Goal: Task Accomplishment & Management: Manage account settings

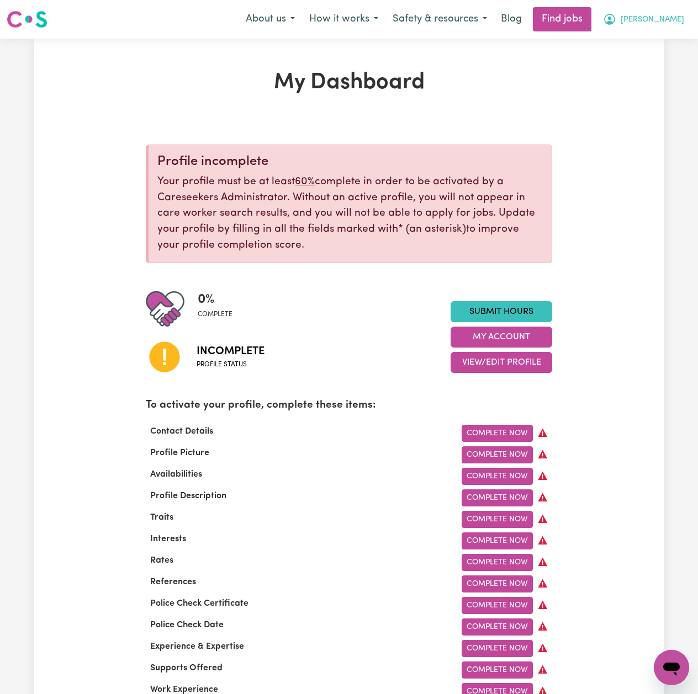
drag, startPoint x: 605, startPoint y: 621, endPoint x: 652, endPoint y: 27, distance: 595.8
click at [652, 27] on button "[PERSON_NAME]" at bounding box center [643, 19] width 95 height 23
drag, startPoint x: 678, startPoint y: 12, endPoint x: 676, endPoint y: 20, distance: 8.0
click at [678, 12] on button "[PERSON_NAME]" at bounding box center [643, 19] width 95 height 23
drag, startPoint x: 672, startPoint y: 17, endPoint x: 672, endPoint y: 24, distance: 7.7
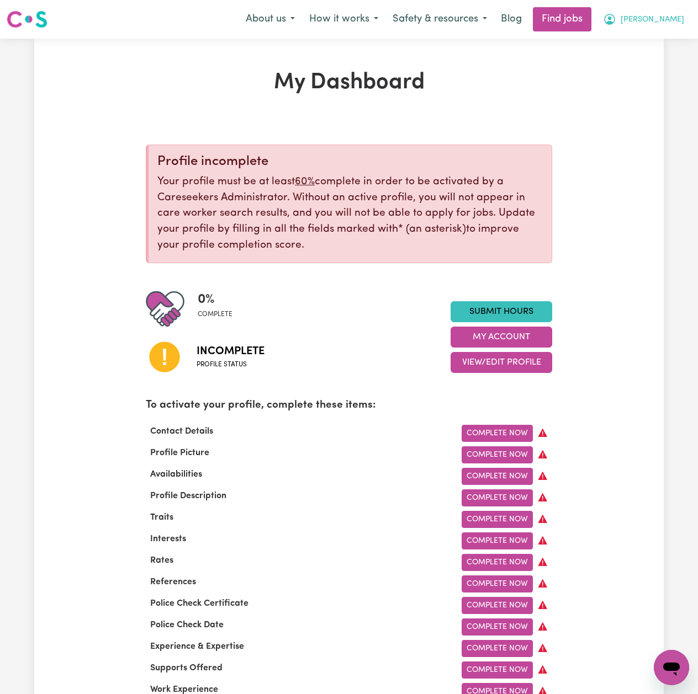
click at [673, 16] on span "[PERSON_NAME]" at bounding box center [651, 20] width 63 height 12
click at [643, 80] on link "Logout" at bounding box center [646, 84] width 87 height 21
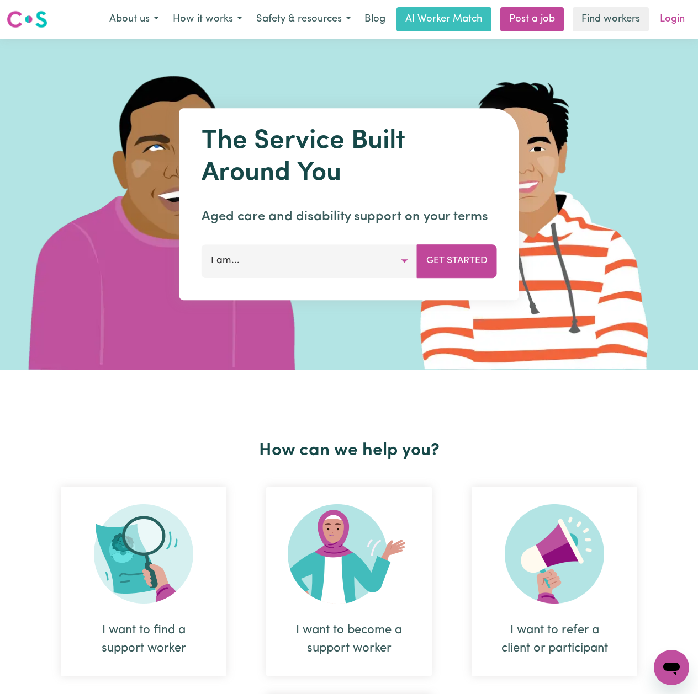
click at [676, 15] on link "Login" at bounding box center [672, 19] width 38 height 24
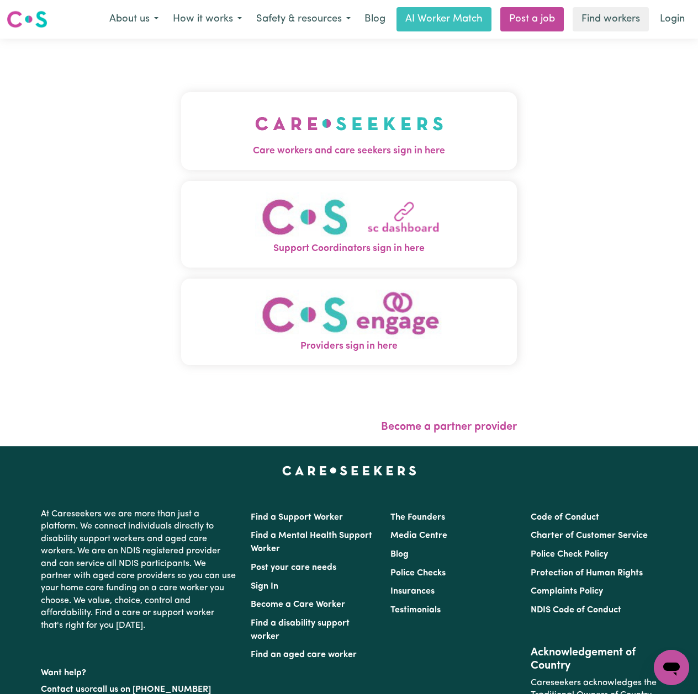
click at [325, 105] on button "Care workers and care seekers sign in here" at bounding box center [349, 130] width 336 height 77
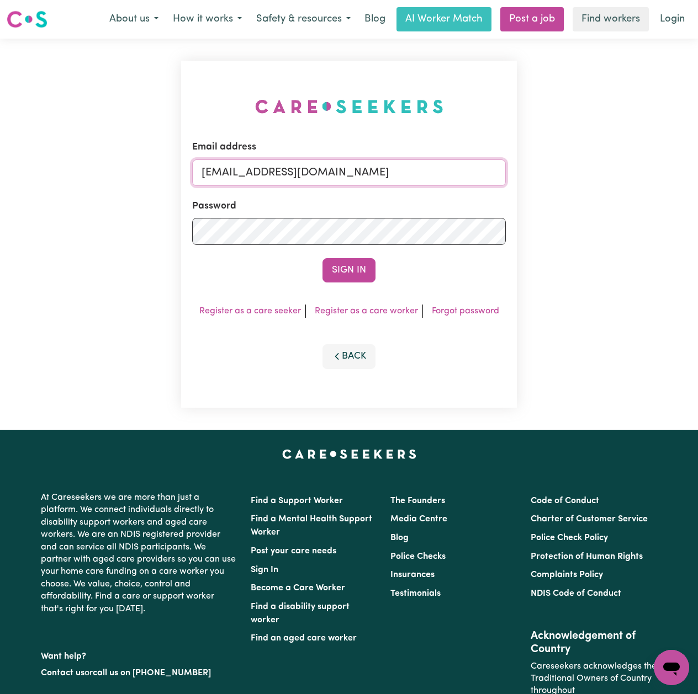
click at [288, 172] on input "[EMAIL_ADDRESS][DOMAIN_NAME]" at bounding box center [349, 173] width 314 height 26
drag, startPoint x: 259, startPoint y: 168, endPoint x: 442, endPoint y: 168, distance: 182.7
click at [442, 168] on input "Superuser~[EMAIL_ADDRESS][DOMAIN_NAME]" at bounding box center [349, 173] width 314 height 26
type input "Superuser~[EMAIL_ADDRESS][DOMAIN_NAME]"
click at [351, 267] on button "Sign In" at bounding box center [348, 270] width 53 height 24
